Goal: Transaction & Acquisition: Purchase product/service

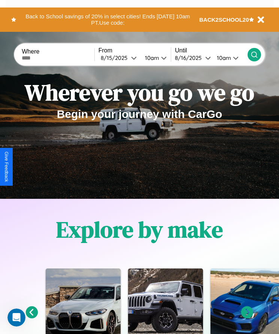
scroll to position [125, 0]
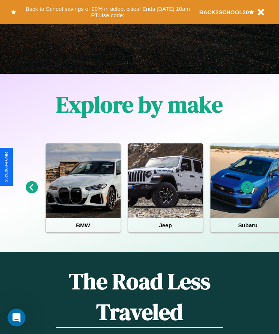
click at [247, 192] on icon at bounding box center [247, 187] width 12 height 12
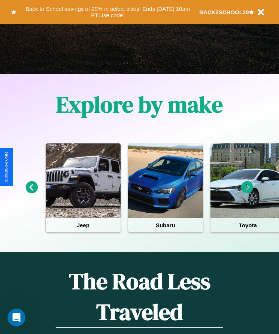
click at [247, 192] on icon at bounding box center [247, 187] width 12 height 12
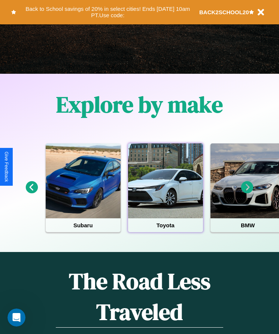
click at [165, 192] on div at bounding box center [165, 180] width 75 height 75
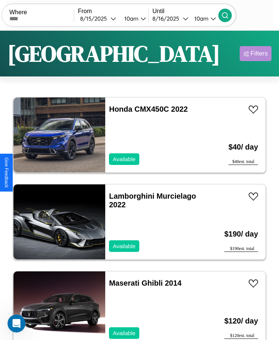
click at [255, 54] on div "Filters" at bounding box center [259, 53] width 17 height 7
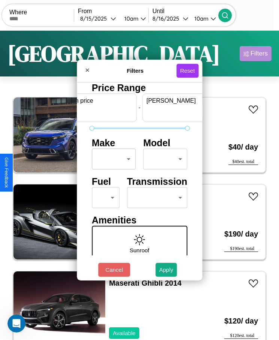
scroll to position [0, 28]
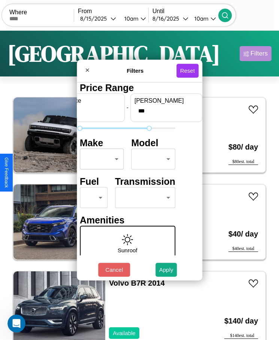
type input "***"
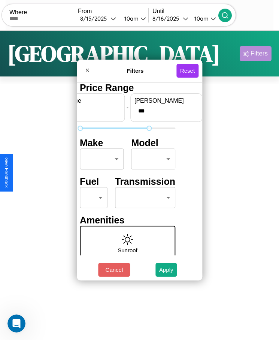
scroll to position [0, 0]
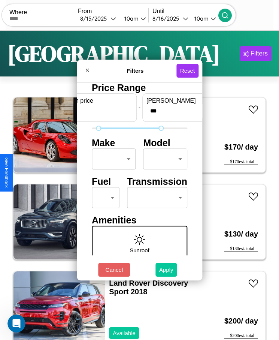
type input "**"
click at [166, 269] on button "Apply" at bounding box center [166, 270] width 22 height 14
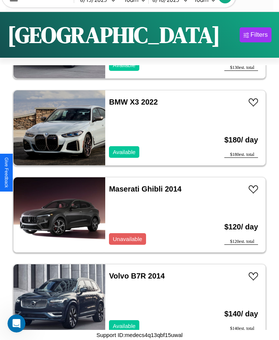
scroll to position [1743, 0]
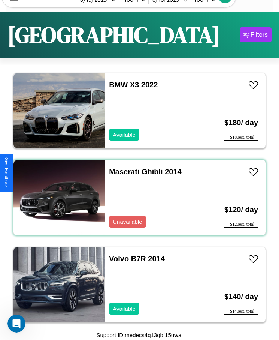
click at [122, 172] on link "Maserati Ghibli 2014" at bounding box center [145, 171] width 72 height 8
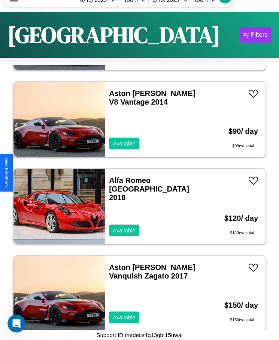
scroll to position [3741, 0]
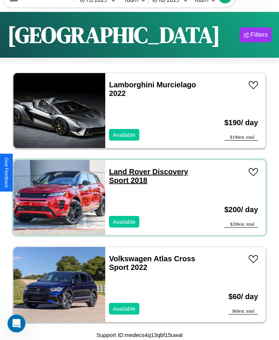
click at [127, 172] on link "Land Rover Discovery Sport 2018" at bounding box center [148, 175] width 79 height 17
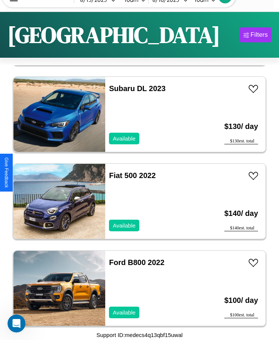
scroll to position [788, 0]
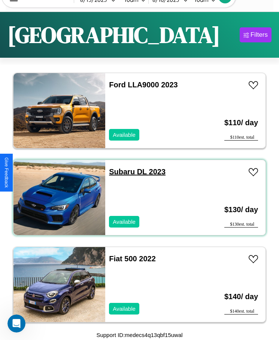
click at [119, 172] on link "Subaru DL 2023" at bounding box center [137, 171] width 57 height 8
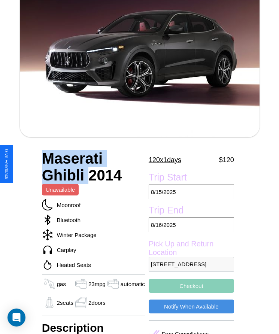
scroll to position [201, 0]
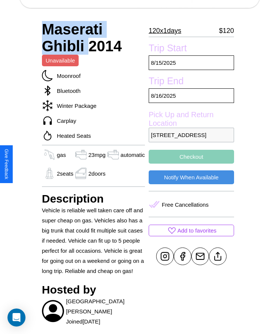
click at [191, 164] on button "Checkout" at bounding box center [191, 157] width 85 height 14
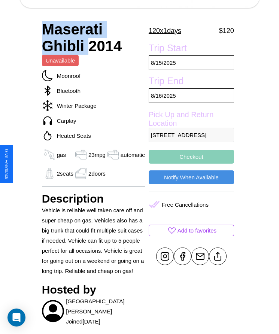
click at [191, 164] on button "Checkout" at bounding box center [191, 157] width 85 height 14
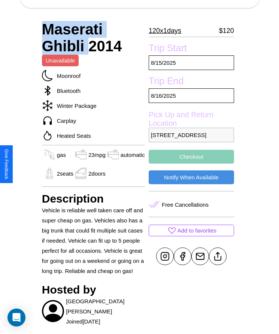
click at [191, 164] on button "Checkout" at bounding box center [191, 157] width 85 height 14
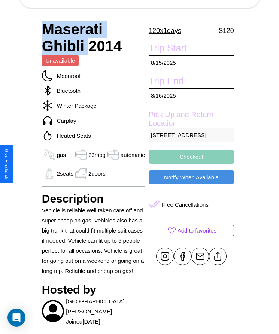
click at [191, 164] on button "Checkout" at bounding box center [191, 157] width 85 height 14
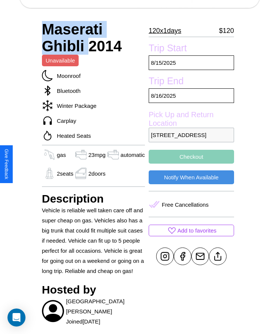
click at [191, 164] on button "Checkout" at bounding box center [191, 157] width 85 height 14
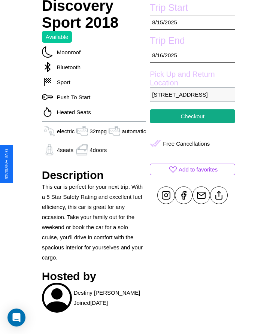
scroll to position [236, 0]
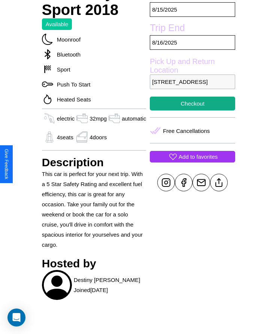
click at [191, 162] on p "Add to favorites" at bounding box center [198, 157] width 39 height 10
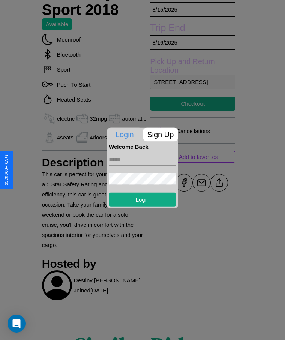
click at [160, 134] on p "Sign Up" at bounding box center [161, 133] width 36 height 13
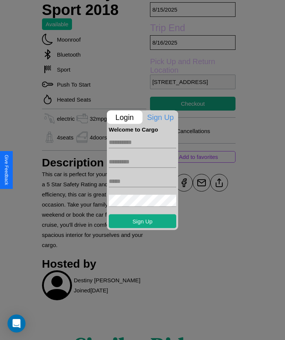
click at [142, 142] on input "text" at bounding box center [142, 142] width 67 height 12
type input "******"
click at [142, 161] on input "text" at bounding box center [142, 161] width 67 height 12
type input "*****"
click at [142, 181] on input "text" at bounding box center [142, 181] width 67 height 12
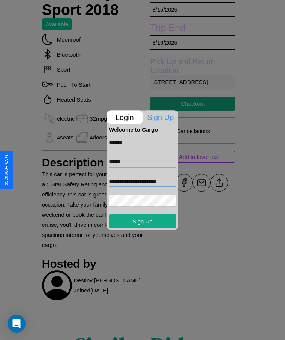
type input "**********"
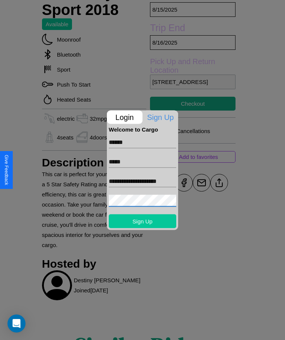
click at [142, 221] on button "Sign Up" at bounding box center [142, 221] width 67 height 14
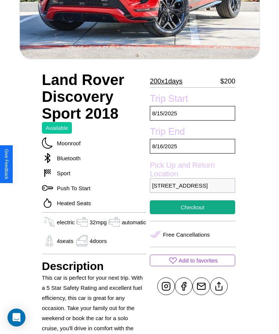
scroll to position [62, 0]
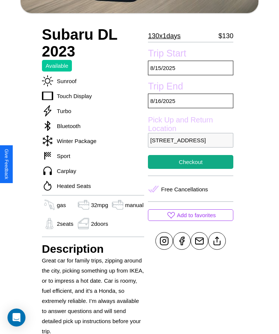
scroll to position [192, 0]
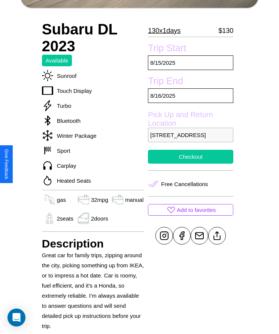
click at [191, 164] on button "Checkout" at bounding box center [190, 157] width 85 height 14
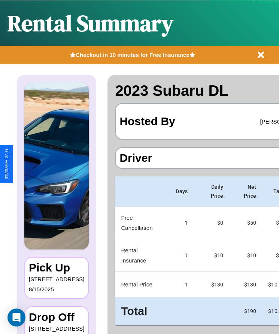
scroll to position [0, 44]
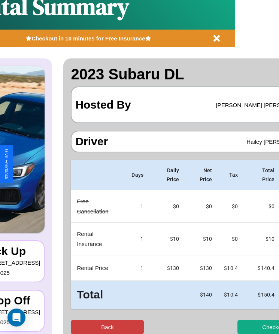
click at [78, 327] on button "Back" at bounding box center [107, 327] width 73 height 14
